Goal: Transaction & Acquisition: Purchase product/service

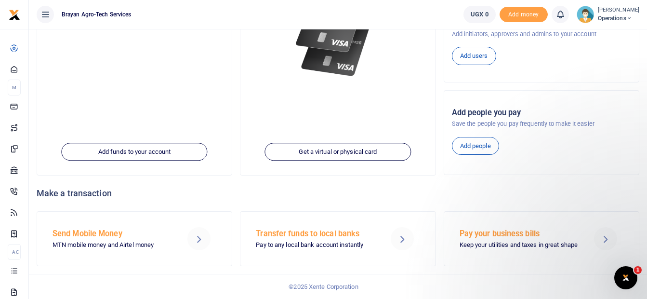
click at [624, 280] on icon "Open Intercom Messenger" at bounding box center [626, 278] width 16 height 16
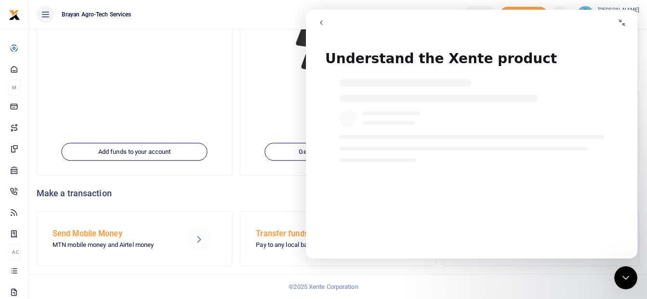
click at [380, 100] on div "Intercom messenger" at bounding box center [438, 98] width 199 height 8
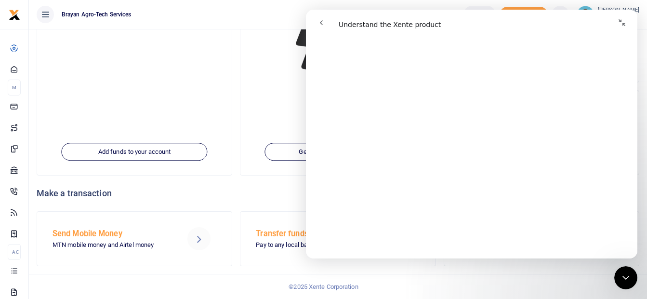
scroll to position [453, 0]
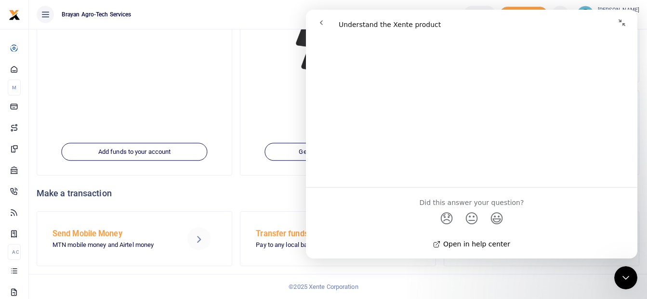
click at [469, 244] on link "Open in help center" at bounding box center [471, 244] width 77 height 8
click at [474, 205] on span "😐" at bounding box center [472, 218] width 19 height 26
click at [437, 199] on div "Did this answer your question? 😞 😐 😃" at bounding box center [472, 210] width 332 height 47
click at [522, 200] on div "Did this answer your question?" at bounding box center [472, 204] width 308 height 11
click at [176, 93] on div "Organization brayan agro-tech services Account Operations Your current account …" at bounding box center [134, 43] width 195 height 264
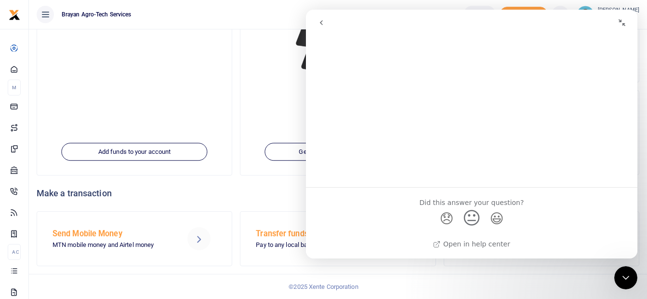
click at [621, 276] on icon "Close Intercom Messenger" at bounding box center [626, 278] width 12 height 12
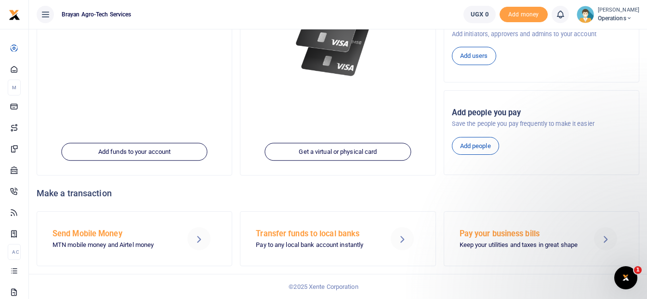
scroll to position [0, 0]
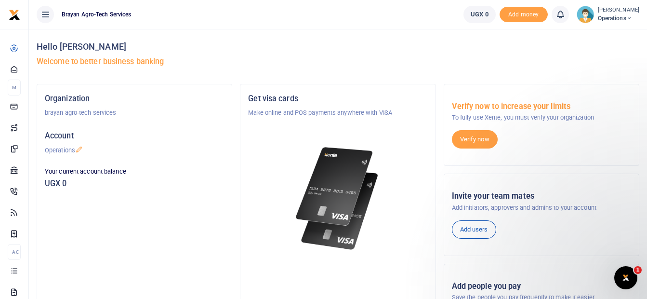
click at [614, 21] on span "Operations" at bounding box center [618, 18] width 41 height 9
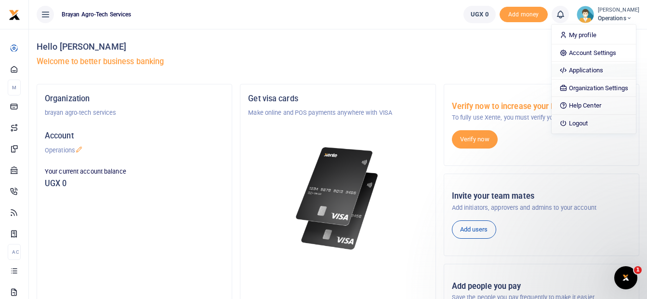
click at [589, 68] on link "Applications" at bounding box center [594, 70] width 84 height 13
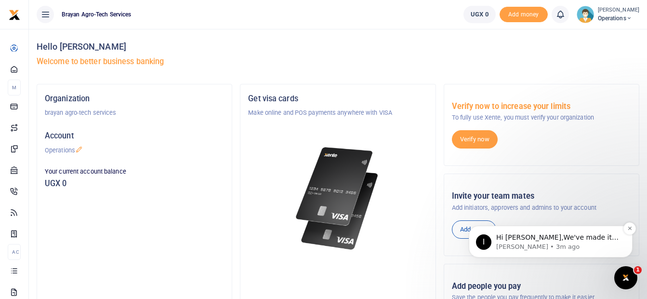
click at [585, 242] on p "Ibrahim • 3m ago" at bounding box center [558, 246] width 124 height 9
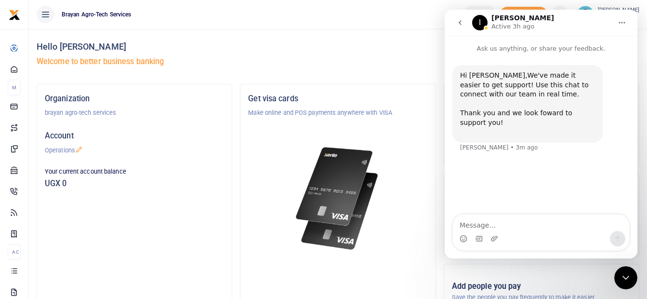
click at [510, 227] on textarea "Message…" at bounding box center [541, 222] width 176 height 16
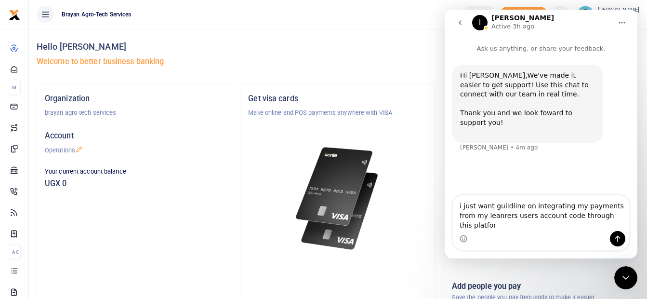
type textarea "i just want guildline on integrating my payments from my leanrers users account…"
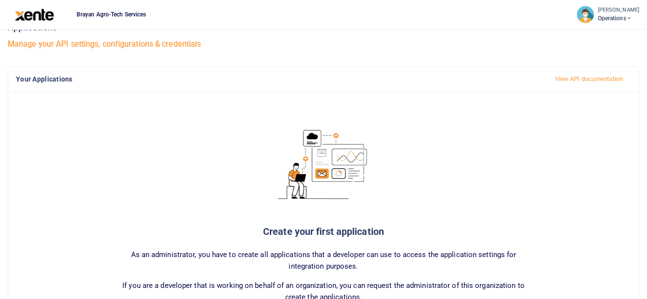
scroll to position [15, 0]
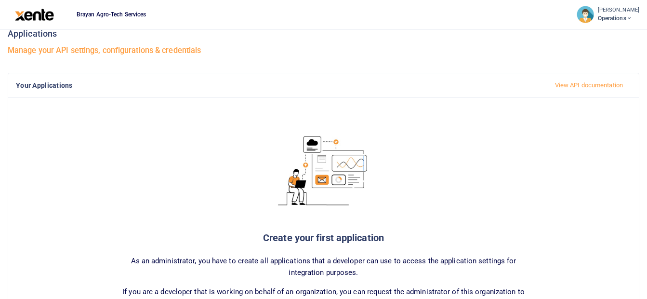
click at [59, 80] on h4 "Your applications" at bounding box center [277, 85] width 523 height 11
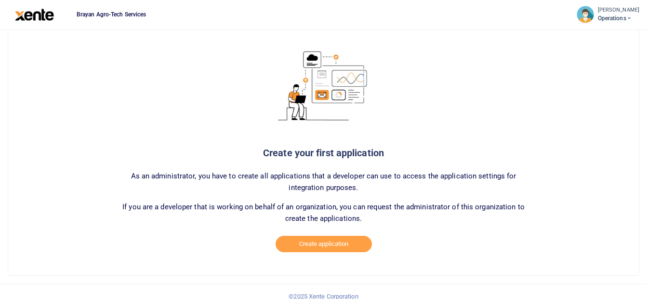
scroll to position [109, 0]
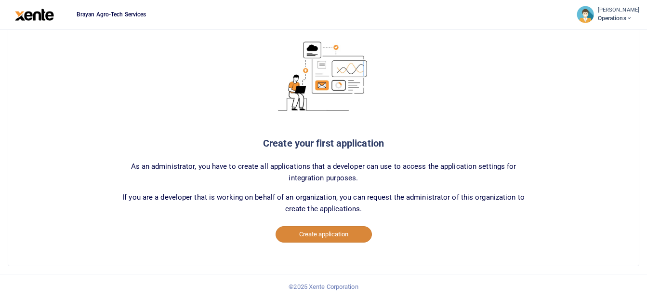
click at [317, 236] on button "Create application" at bounding box center [324, 234] width 96 height 16
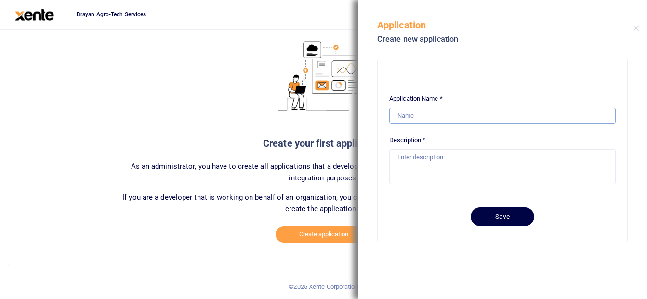
click at [405, 114] on input "Application Name *" at bounding box center [502, 115] width 226 height 16
type input "B"
type input "A"
type input "ABAA PREPARETORY SCHOOL"
click at [412, 161] on textarea "Description *" at bounding box center [502, 166] width 226 height 35
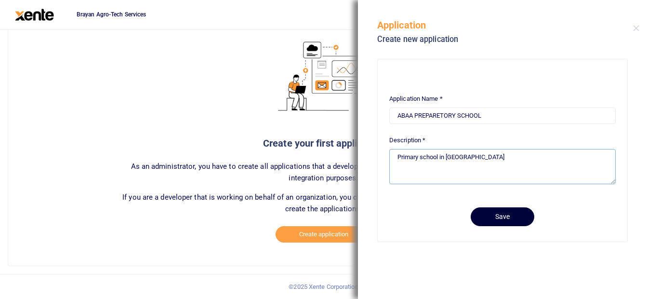
type textarea "Primary school in Buloba"
click at [487, 213] on button "Save" at bounding box center [503, 216] width 64 height 19
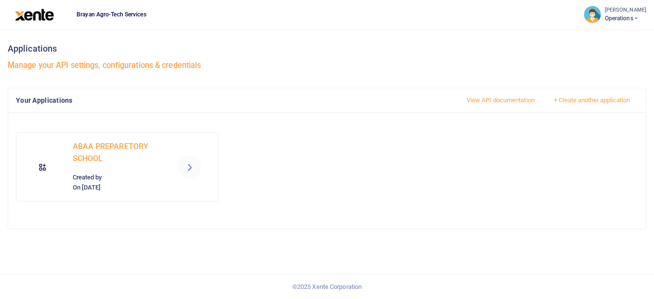
click at [487, 100] on link "View API documentation" at bounding box center [501, 100] width 84 height 16
click at [126, 148] on p "ABAA PREPARETORY SCHOOL" at bounding box center [117, 152] width 89 height 25
click at [185, 172] on icon at bounding box center [190, 167] width 12 height 12
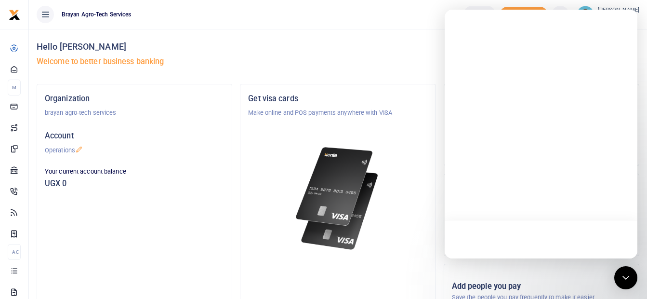
click at [568, 44] on div at bounding box center [541, 134] width 193 height 249
click at [625, 274] on icon "Open Intercom Messenger" at bounding box center [626, 277] width 13 height 13
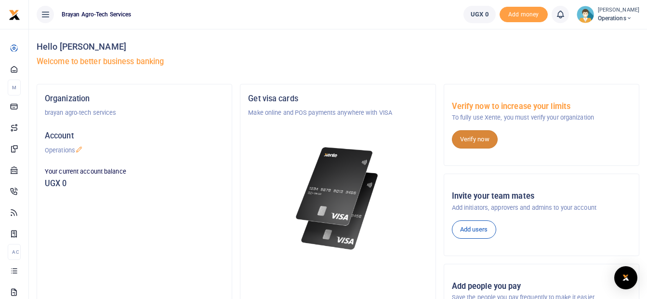
click at [466, 143] on link "Verify now" at bounding box center [475, 139] width 46 height 18
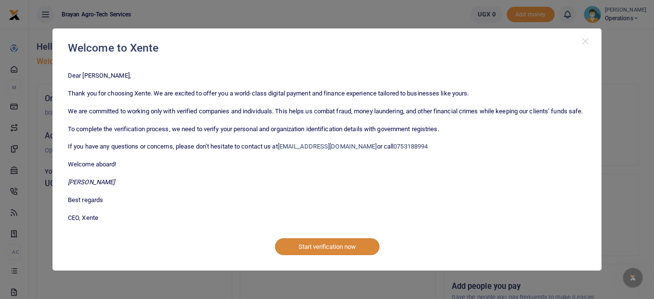
click at [298, 253] on button "Start verification now" at bounding box center [327, 246] width 105 height 16
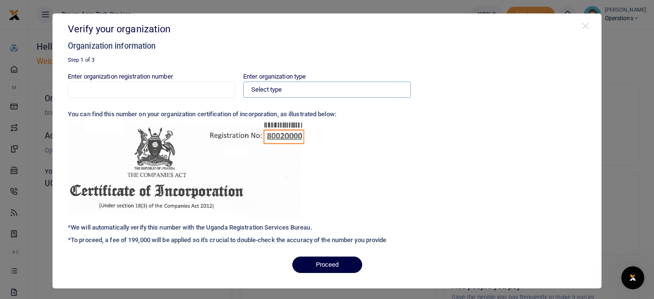
click at [285, 96] on select "Select type Private Limited Company by shares Private Limited Company by guaran…" at bounding box center [327, 89] width 168 height 16
select select "Single Member Company"
click at [243, 81] on select "Select type Private Limited Company by shares Private Limited Company by guaran…" at bounding box center [327, 89] width 168 height 16
click at [133, 96] on input "Enter organization registration number" at bounding box center [152, 89] width 168 height 16
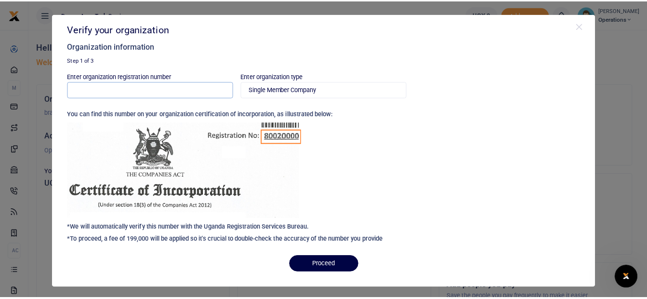
scroll to position [3, 0]
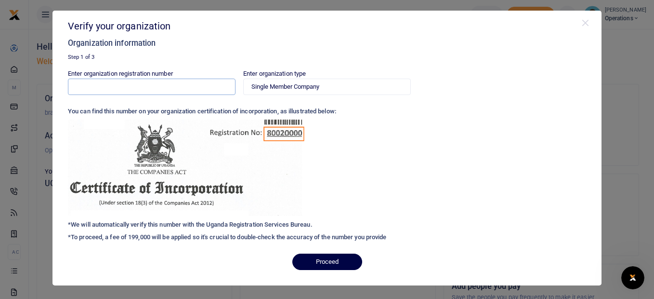
type input "Africa renewal University"
click at [581, 25] on button "Close" at bounding box center [586, 23] width 10 height 10
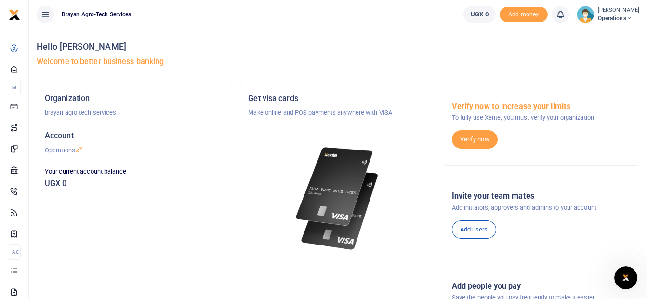
click at [45, 14] on icon at bounding box center [45, 14] width 10 height 11
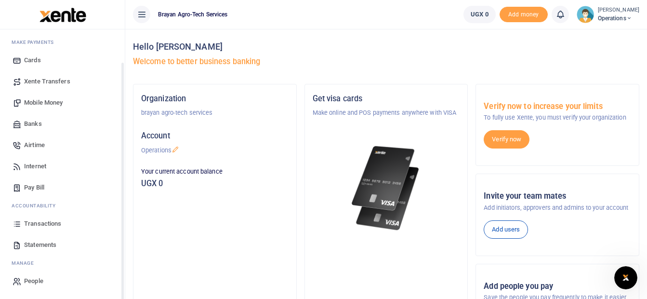
scroll to position [0, 0]
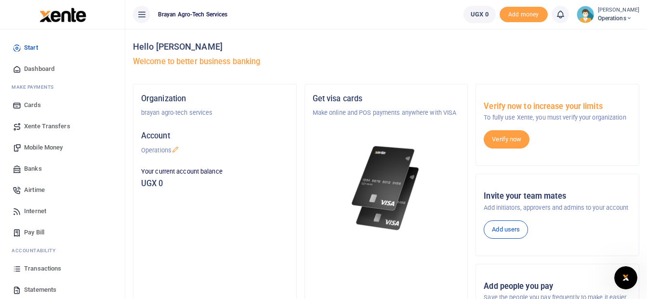
click at [145, 16] on icon at bounding box center [142, 14] width 10 height 11
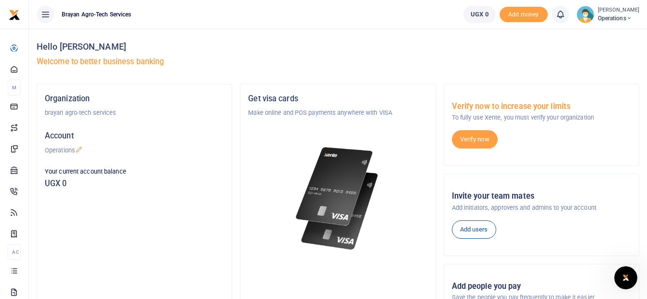
click at [46, 15] on icon at bounding box center [45, 14] width 10 height 11
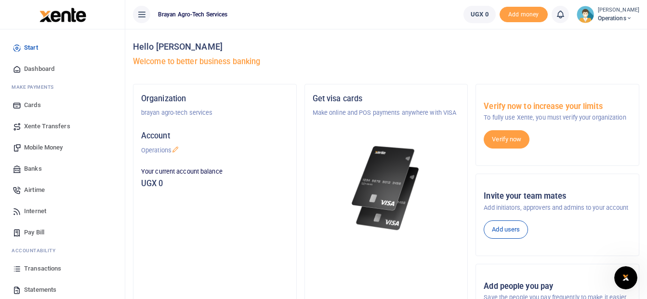
click at [33, 75] on link "Dashboard" at bounding box center [62, 68] width 109 height 21
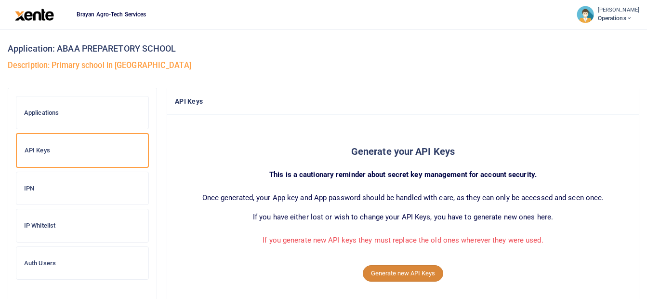
click at [381, 277] on button "Generate new API Keys" at bounding box center [403, 273] width 80 height 16
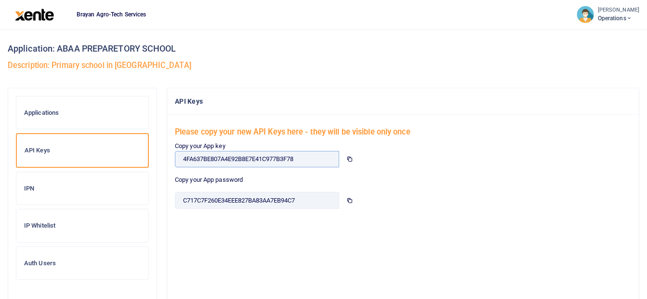
click at [317, 162] on input "4FA637BE807A4E92B8E7E41C977B3F78" at bounding box center [257, 159] width 164 height 16
click at [347, 159] on icon at bounding box center [349, 159] width 6 height 6
click at [349, 158] on icon at bounding box center [349, 159] width 6 height 6
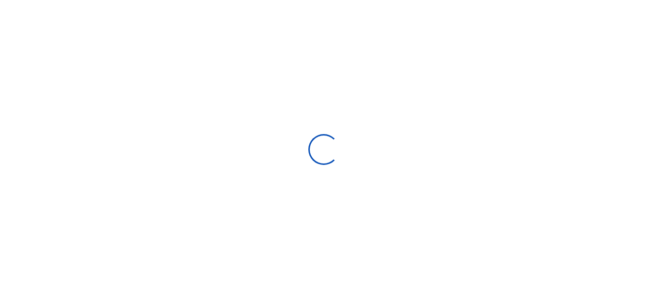
scroll to position [144, 121]
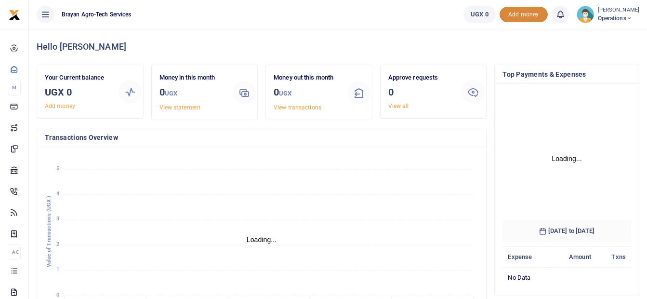
click at [521, 18] on span "Add money" at bounding box center [524, 15] width 48 height 16
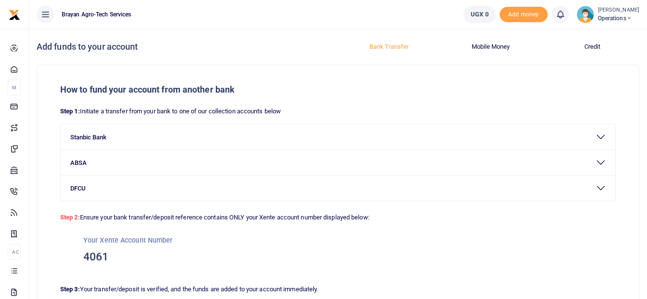
click at [631, 22] on icon at bounding box center [629, 18] width 6 height 7
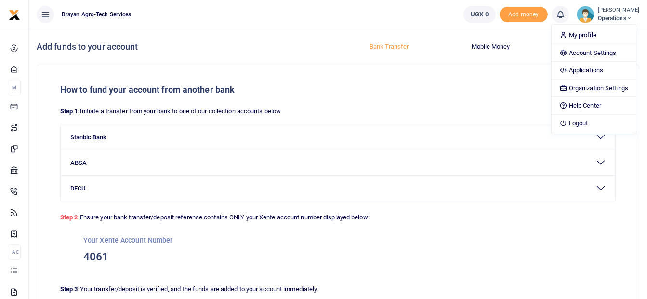
click at [42, 9] on icon at bounding box center [45, 14] width 10 height 11
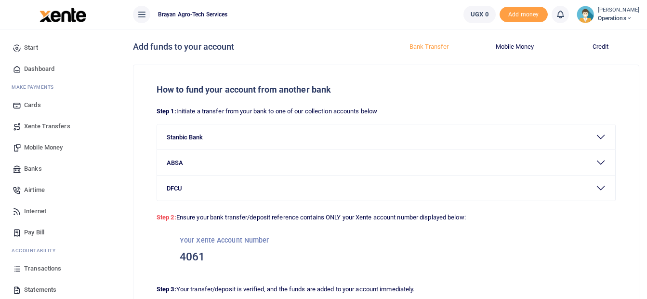
click at [53, 145] on span "Mobile Money" at bounding box center [43, 148] width 39 height 10
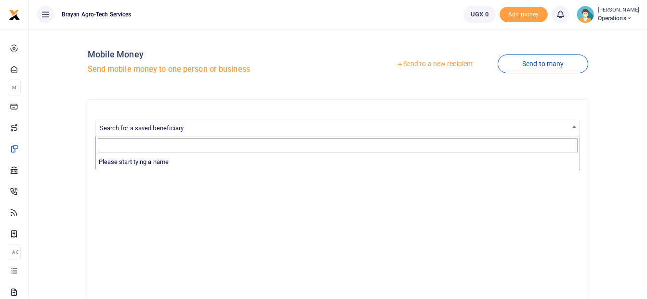
click at [140, 129] on span "Search for a saved beneficiary" at bounding box center [142, 127] width 84 height 7
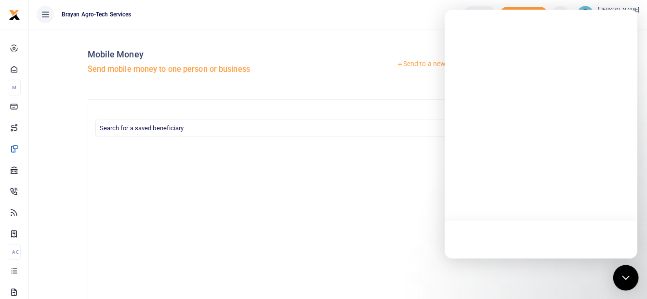
click at [627, 272] on icon "Open Intercom Messenger" at bounding box center [626, 277] width 13 height 13
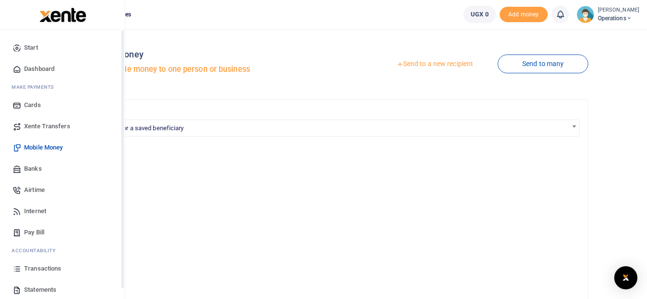
click at [43, 22] on img at bounding box center [63, 15] width 47 height 14
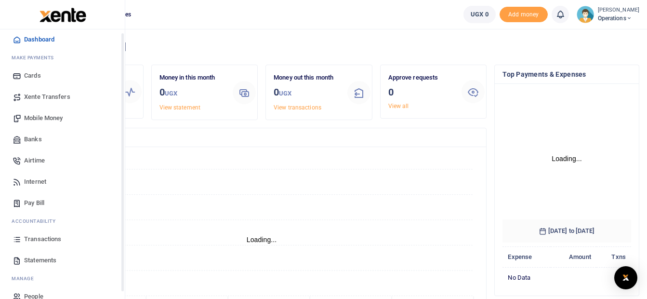
scroll to position [45, 0]
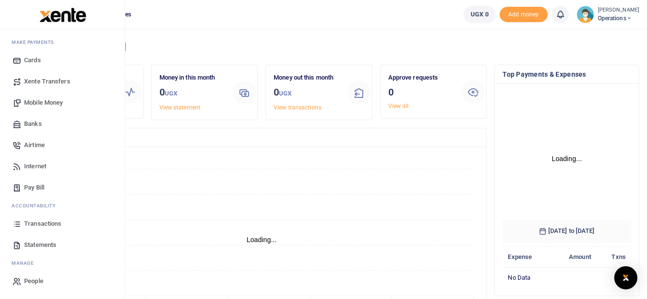
click at [35, 190] on span "Pay Bill" at bounding box center [34, 188] width 20 height 10
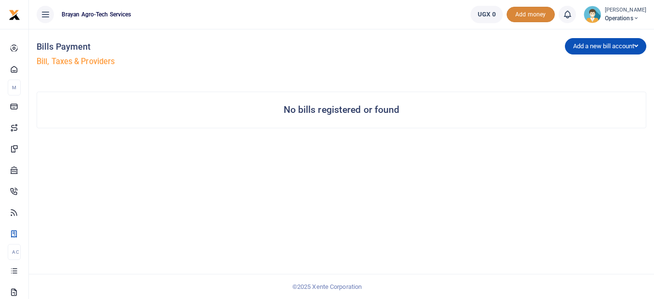
click at [521, 15] on span "Add money" at bounding box center [531, 15] width 48 height 16
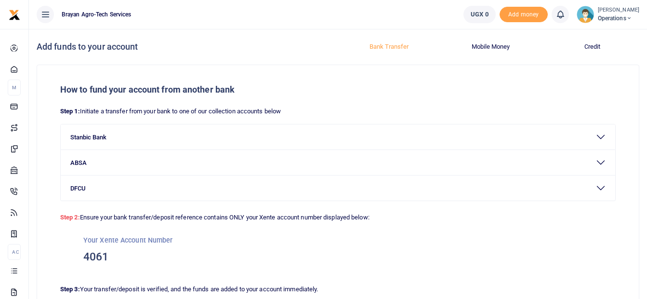
click at [489, 45] on button "Mobile Money" at bounding box center [491, 46] width 90 height 15
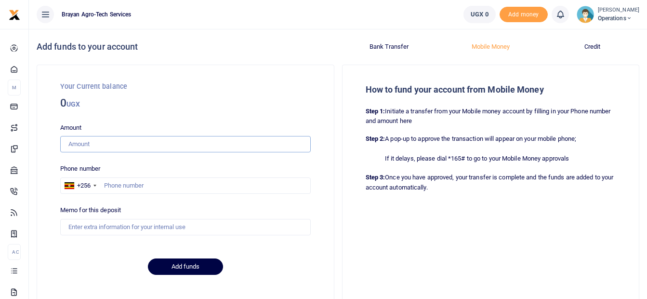
click at [145, 149] on input "Amount" at bounding box center [185, 144] width 251 height 16
type input "2,000"
click at [116, 181] on input "text" at bounding box center [185, 185] width 251 height 16
type input "0756669585"
click at [110, 227] on input "Memo for this deposit" at bounding box center [185, 227] width 251 height 16
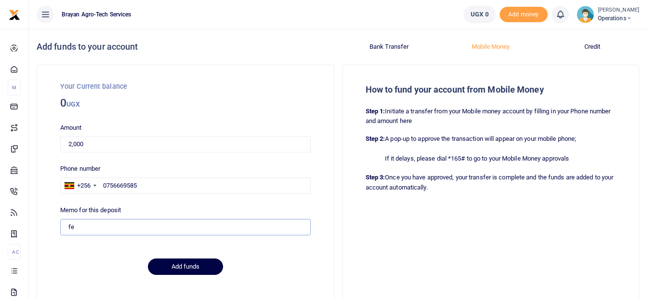
type input "f"
type input "test fee"
click at [179, 271] on button "Add funds" at bounding box center [185, 266] width 75 height 16
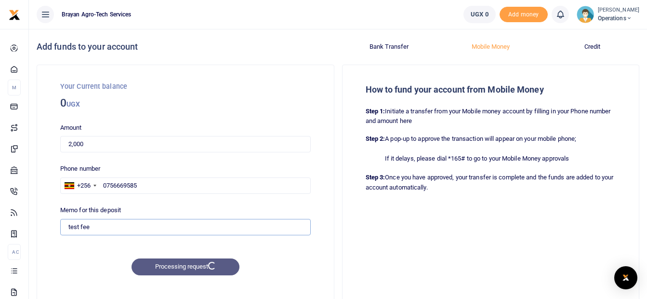
click at [149, 235] on input "test fee" at bounding box center [185, 227] width 251 height 16
click at [514, 11] on span "Add money" at bounding box center [524, 15] width 48 height 16
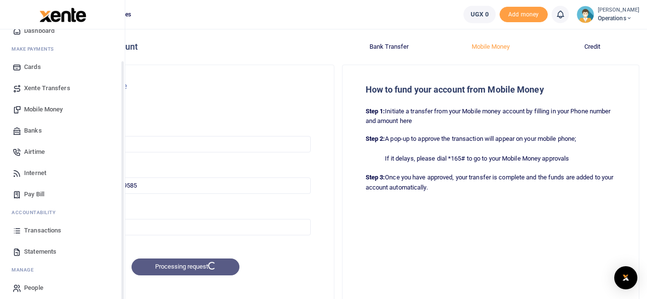
scroll to position [45, 0]
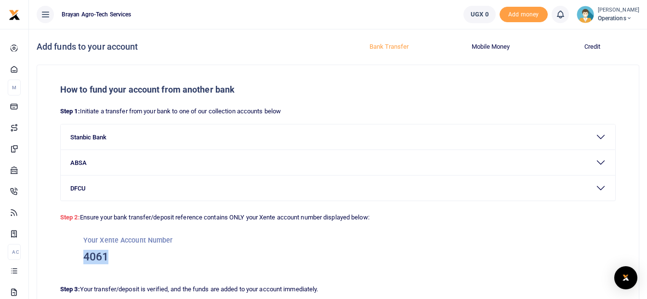
drag, startPoint x: 107, startPoint y: 256, endPoint x: 80, endPoint y: 253, distance: 27.6
click at [80, 253] on div "Your Xente Account Number 4061" at bounding box center [338, 250] width 556 height 54
copy h3 "4061"
